Goal: Use online tool/utility: Utilize a website feature to perform a specific function

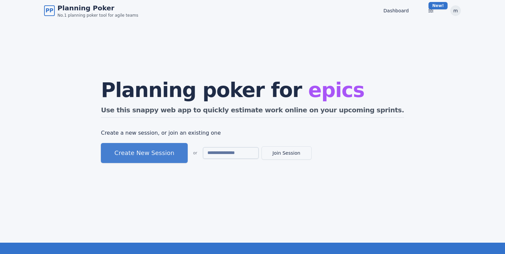
click at [164, 141] on div "Planning poker for epics Use this snappy web app to quickly estimate work onlin…" at bounding box center [252, 111] width 303 height 63
click at [162, 146] on button "Create New Session" at bounding box center [144, 153] width 87 height 20
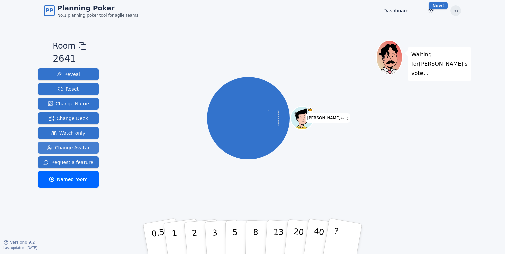
click at [85, 145] on span "Change Avatar" at bounding box center [68, 148] width 43 height 7
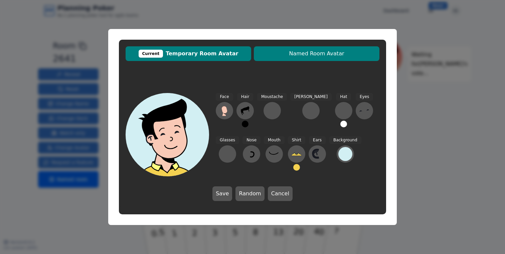
click at [313, 52] on span "Named Room Avatar" at bounding box center [316, 54] width 119 height 8
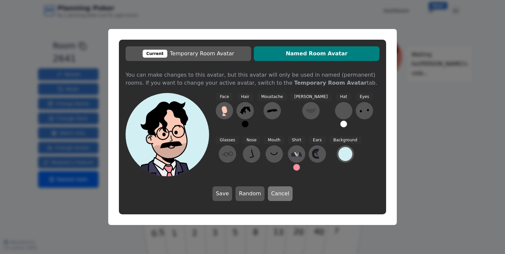
click at [280, 195] on button "Cancel" at bounding box center [280, 194] width 25 height 15
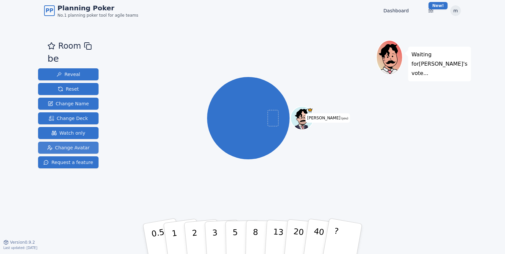
click at [65, 147] on span "Change Avatar" at bounding box center [68, 148] width 43 height 7
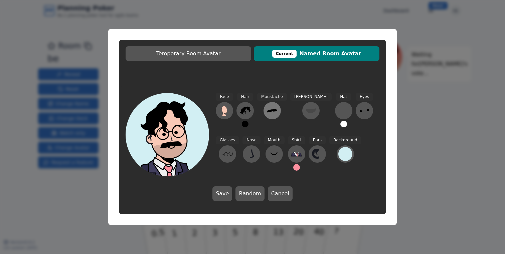
click at [273, 111] on icon at bounding box center [272, 110] width 10 height 3
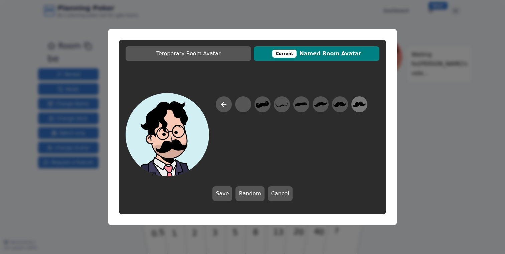
click at [355, 103] on icon at bounding box center [358, 104] width 13 height 15
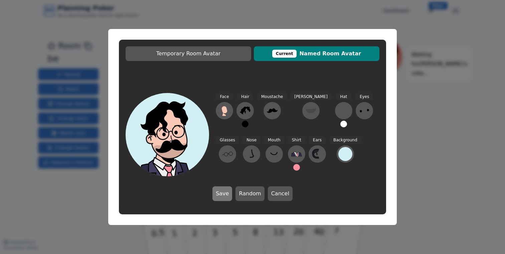
click at [225, 192] on button "Save" at bounding box center [222, 194] width 20 height 15
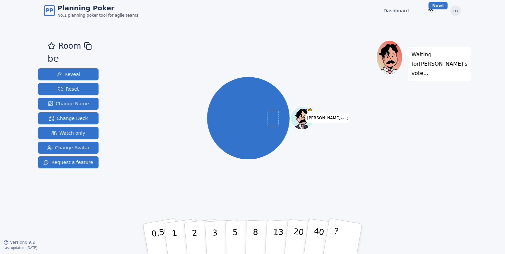
click at [211, 114] on div "mariusz (you)" at bounding box center [248, 118] width 82 height 82
click at [177, 125] on div "mariusz (you)" at bounding box center [247, 118] width 255 height 133
